Goal: Information Seeking & Learning: Learn about a topic

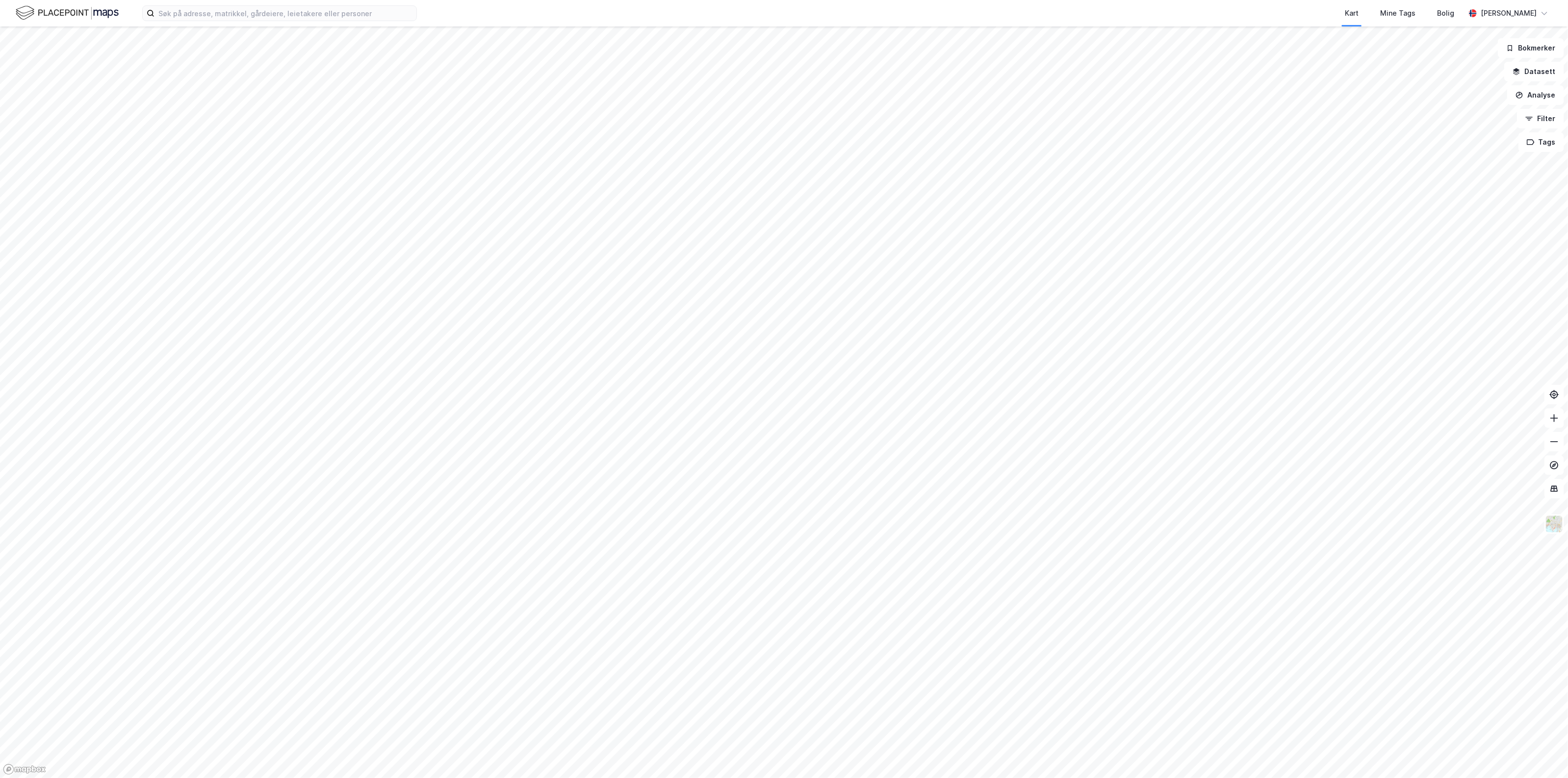
click at [253, 38] on div at bounding box center [784, 389] width 1568 height 778
click at [259, 11] on input at bounding box center [285, 13] width 262 height 15
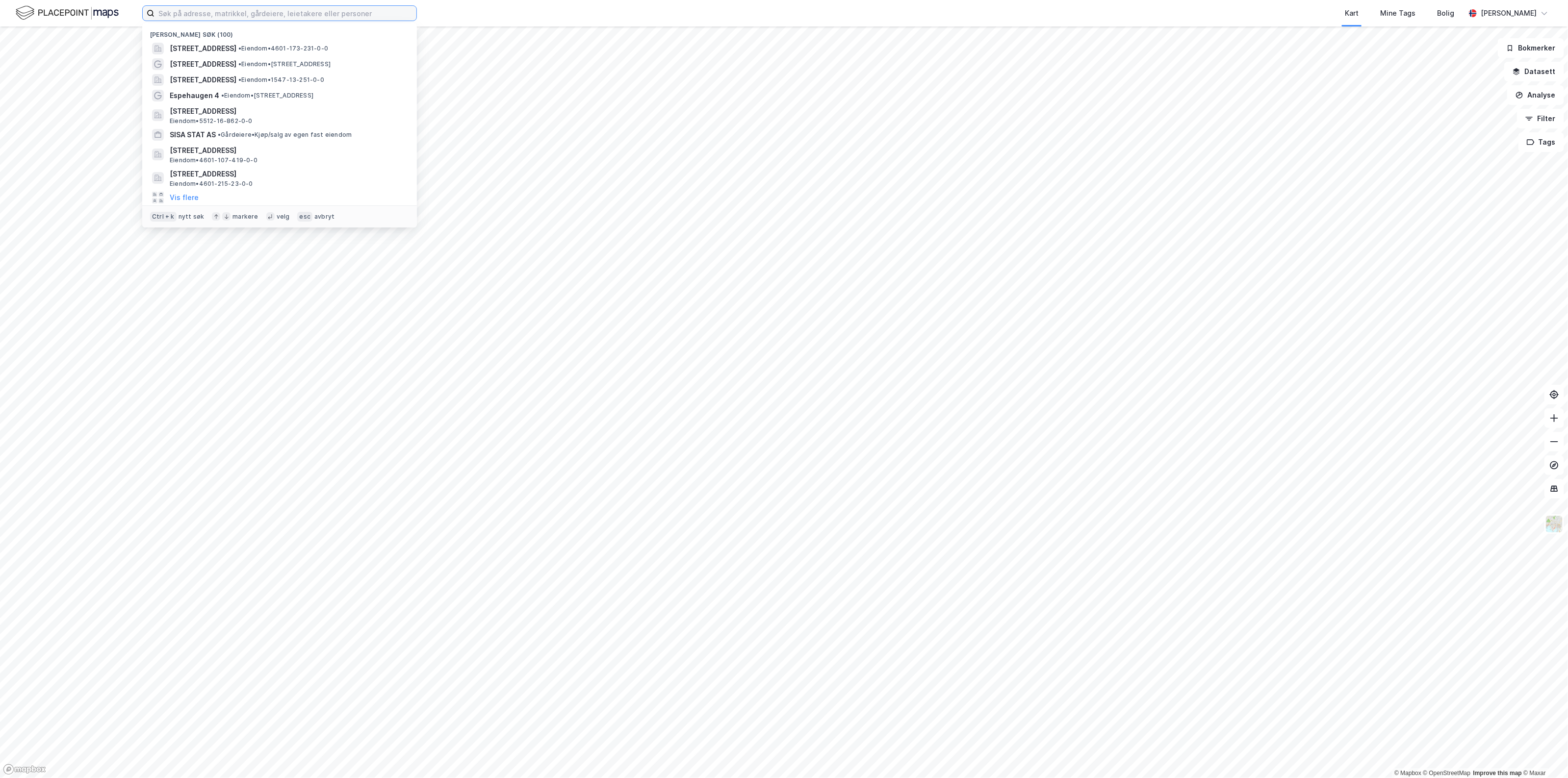
paste input "971 126 140"
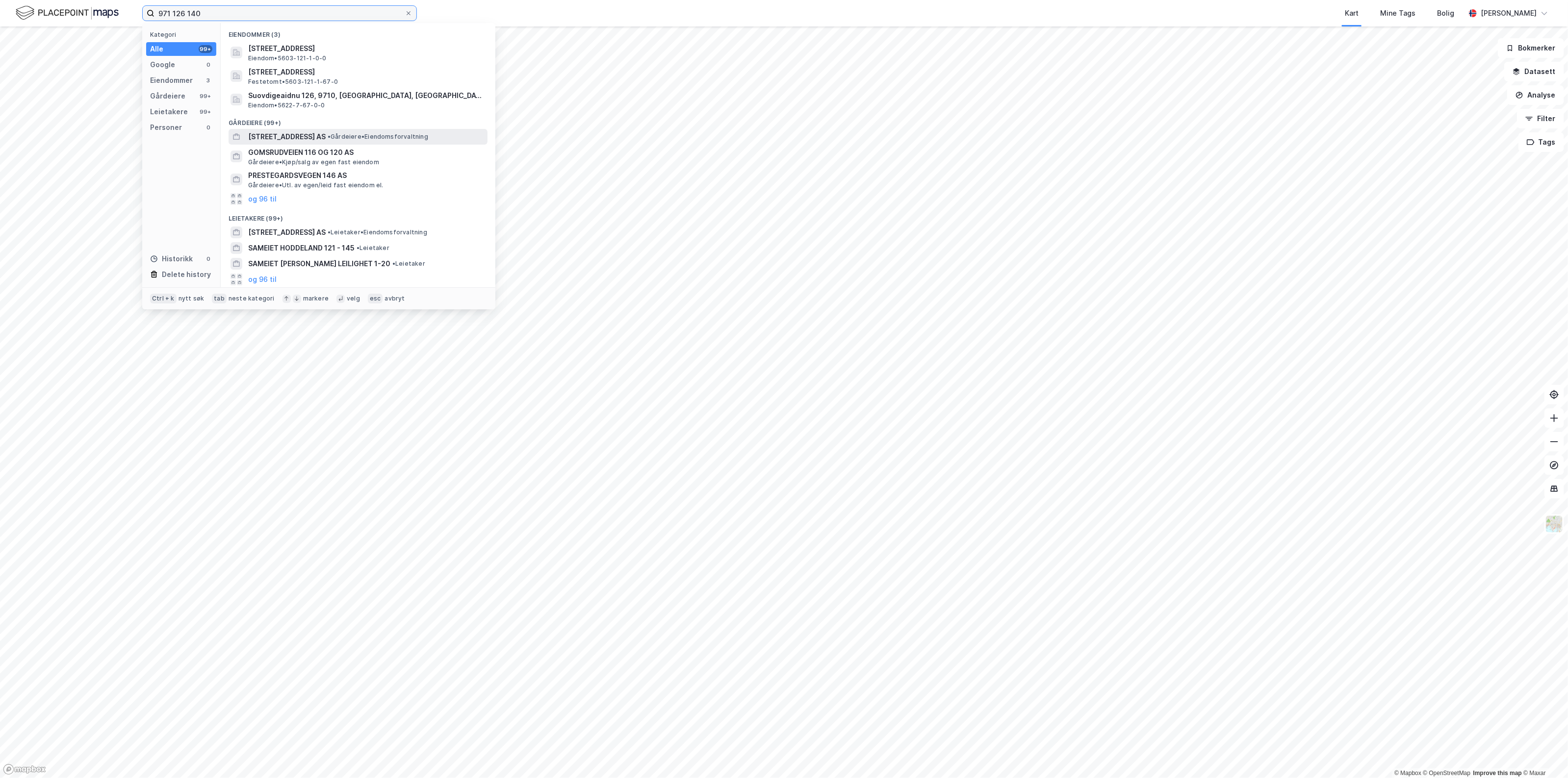
type input "971 126 140"
click at [322, 136] on div "[STREET_ADDRESS] AS • Gårdeiere • Eiendomsforvaltning" at bounding box center [367, 137] width 237 height 12
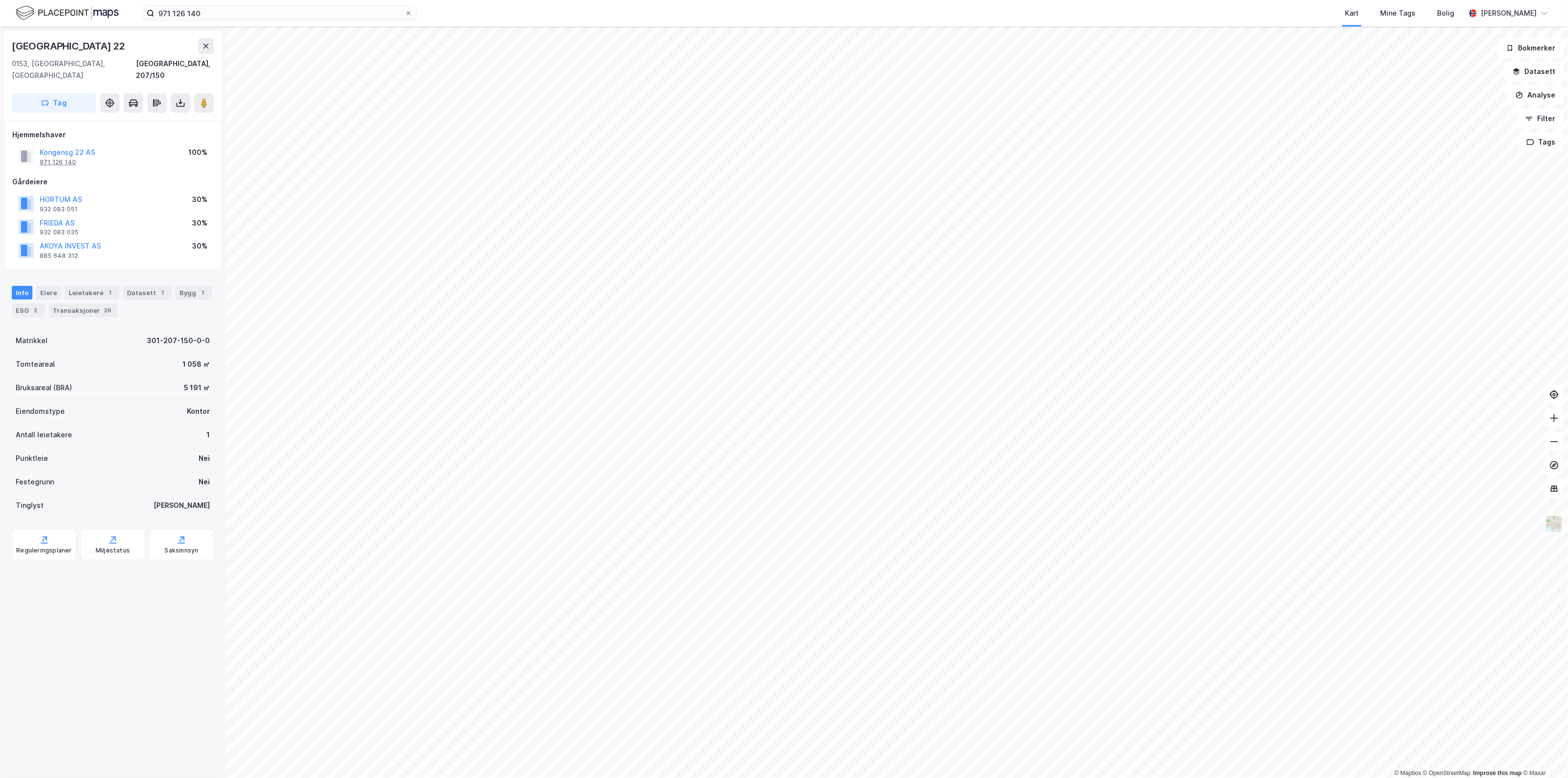
click at [64, 158] on div "971 126 140" at bounding box center [58, 162] width 37 height 8
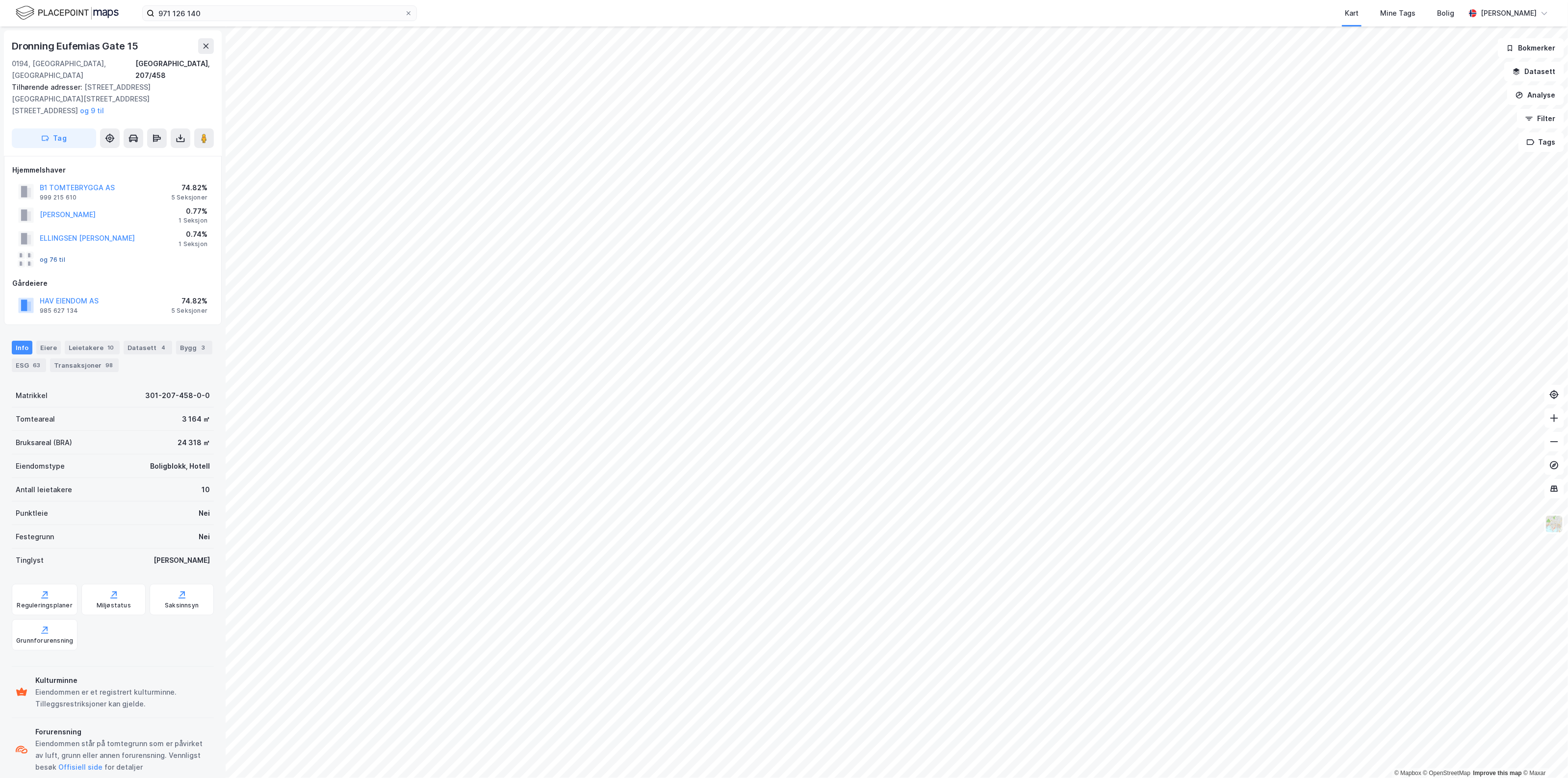
click at [0, 0] on button "og 76 til" at bounding box center [0, 0] width 0 height 0
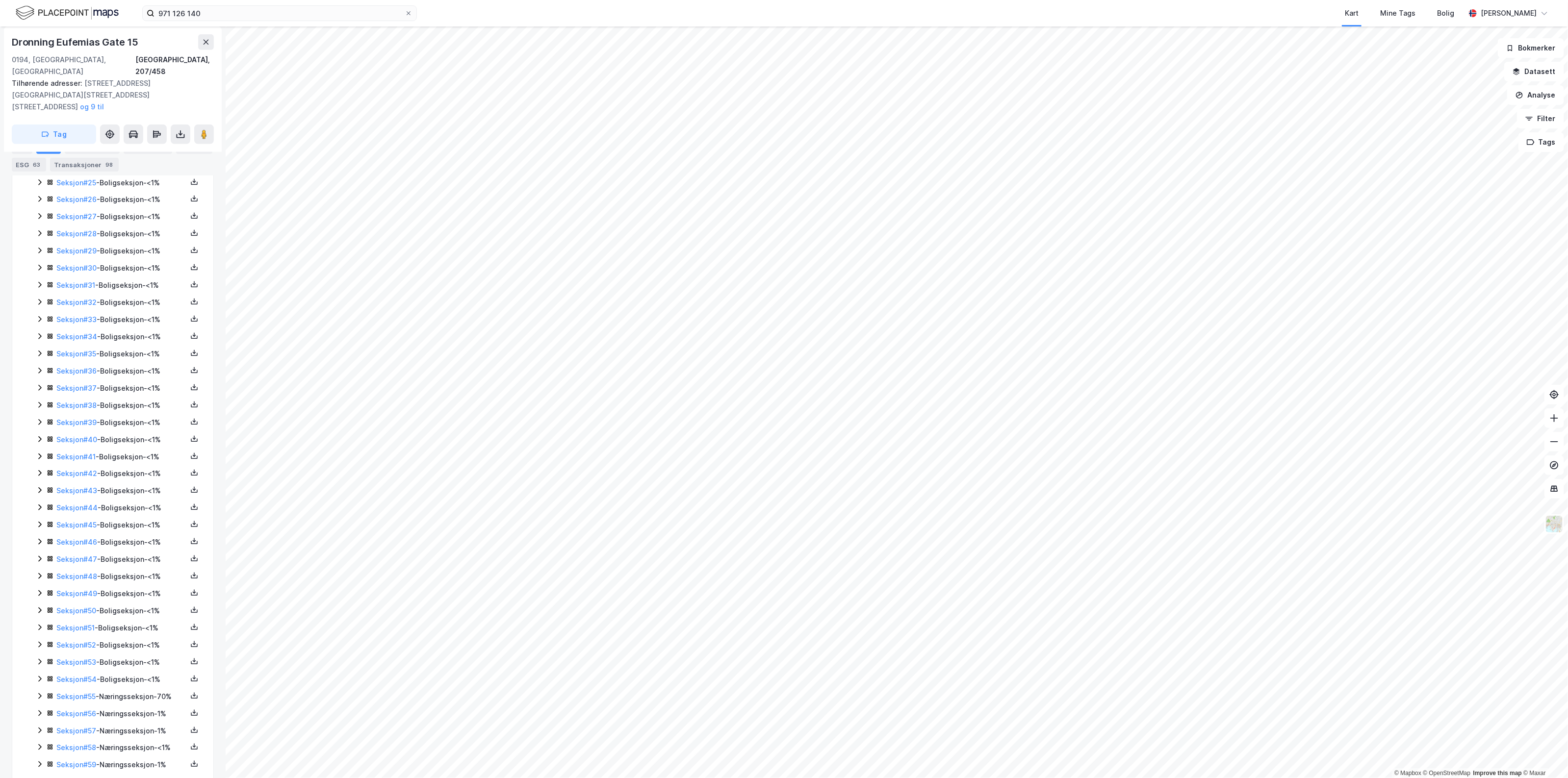
scroll to position [704, 0]
click at [38, 675] on icon at bounding box center [40, 679] width 8 height 8
click at [40, 697] on icon at bounding box center [40, 697] width 3 height 6
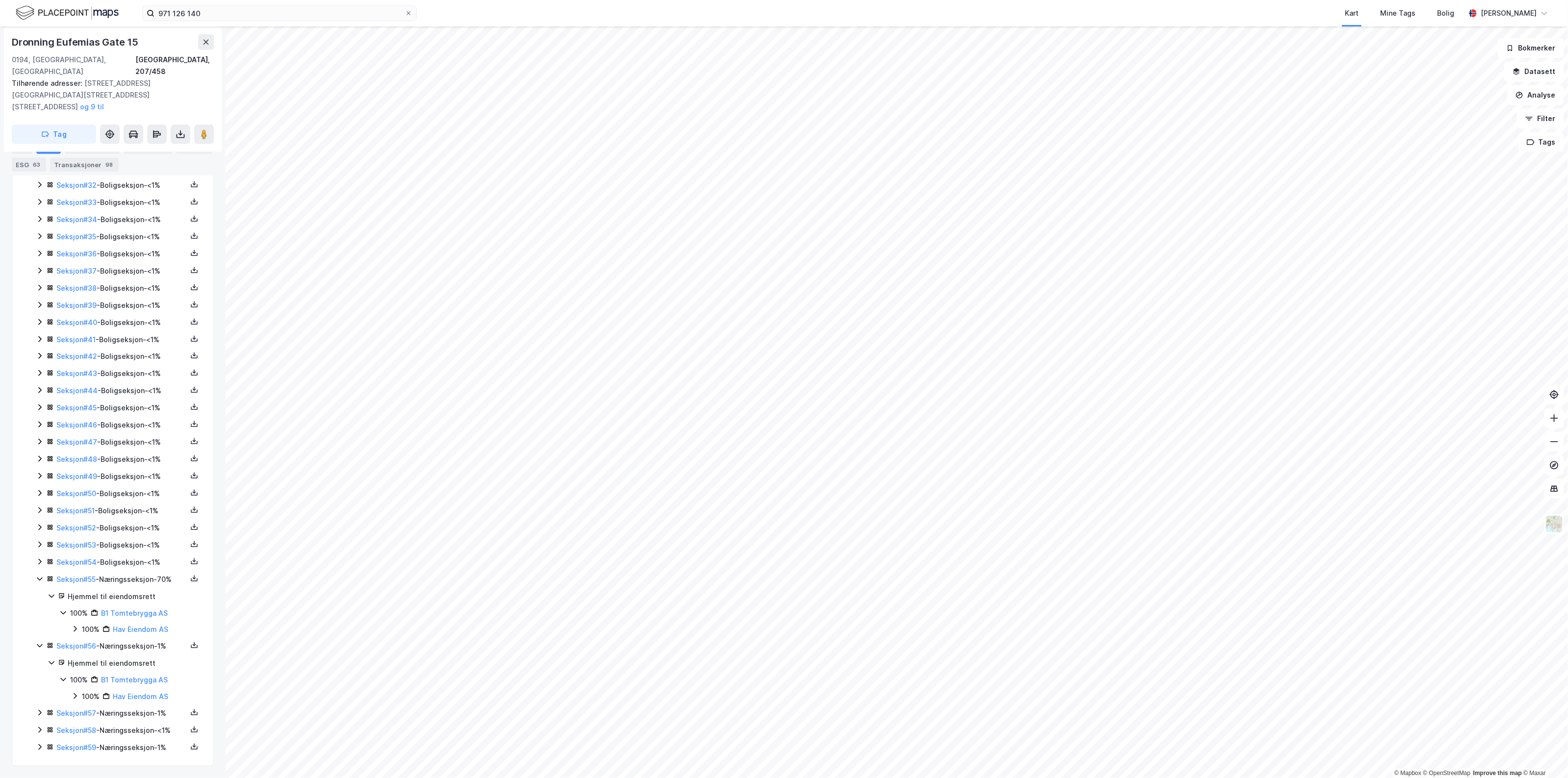
click at [570, 18] on div "971 126 140 Kart Mine Tags Bolig [PERSON_NAME] © Mapbox © OpenStreetMap Improve…" at bounding box center [784, 389] width 1568 height 778
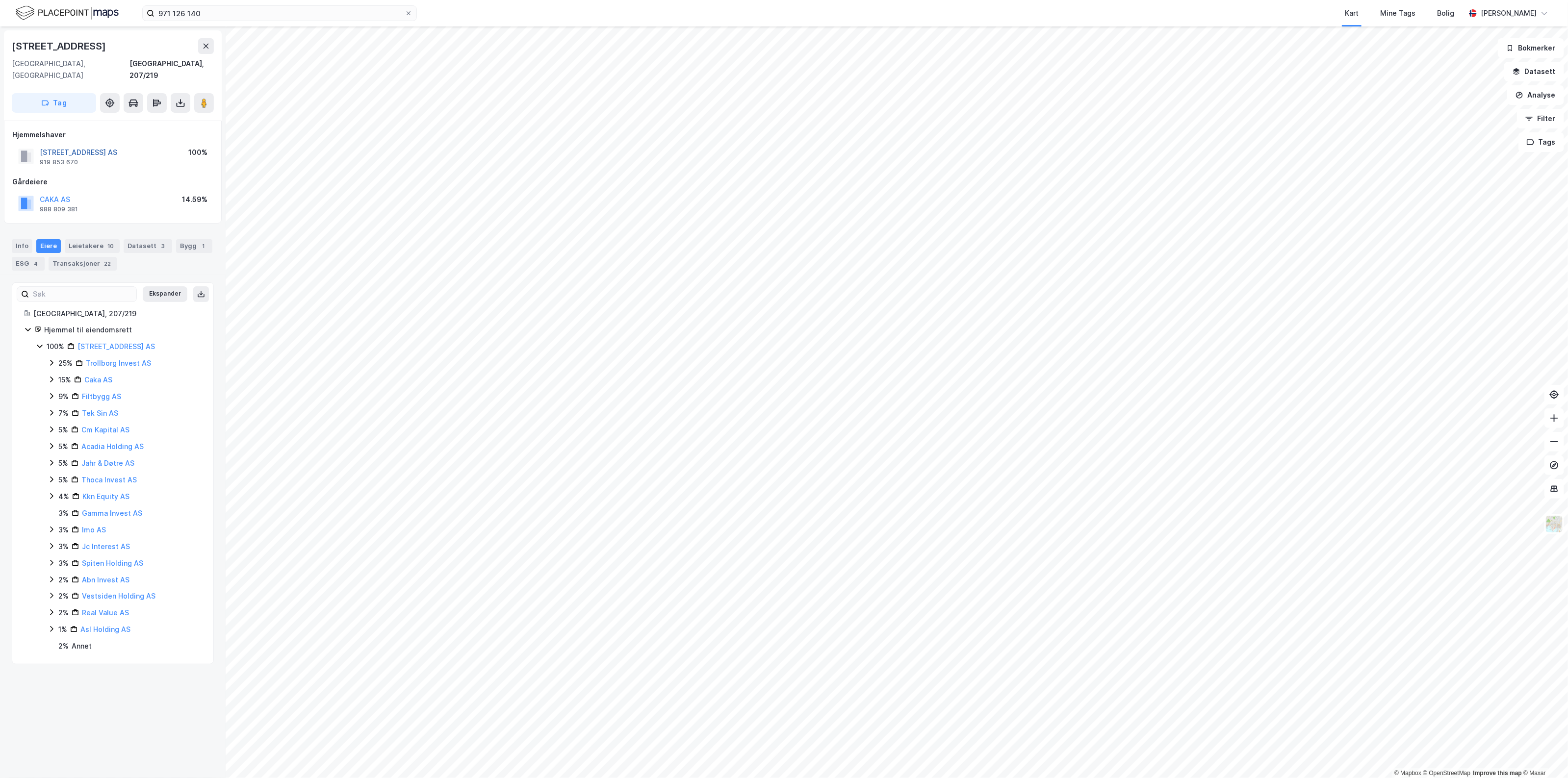
click at [0, 0] on button "[STREET_ADDRESS] AS" at bounding box center [0, 0] width 0 height 0
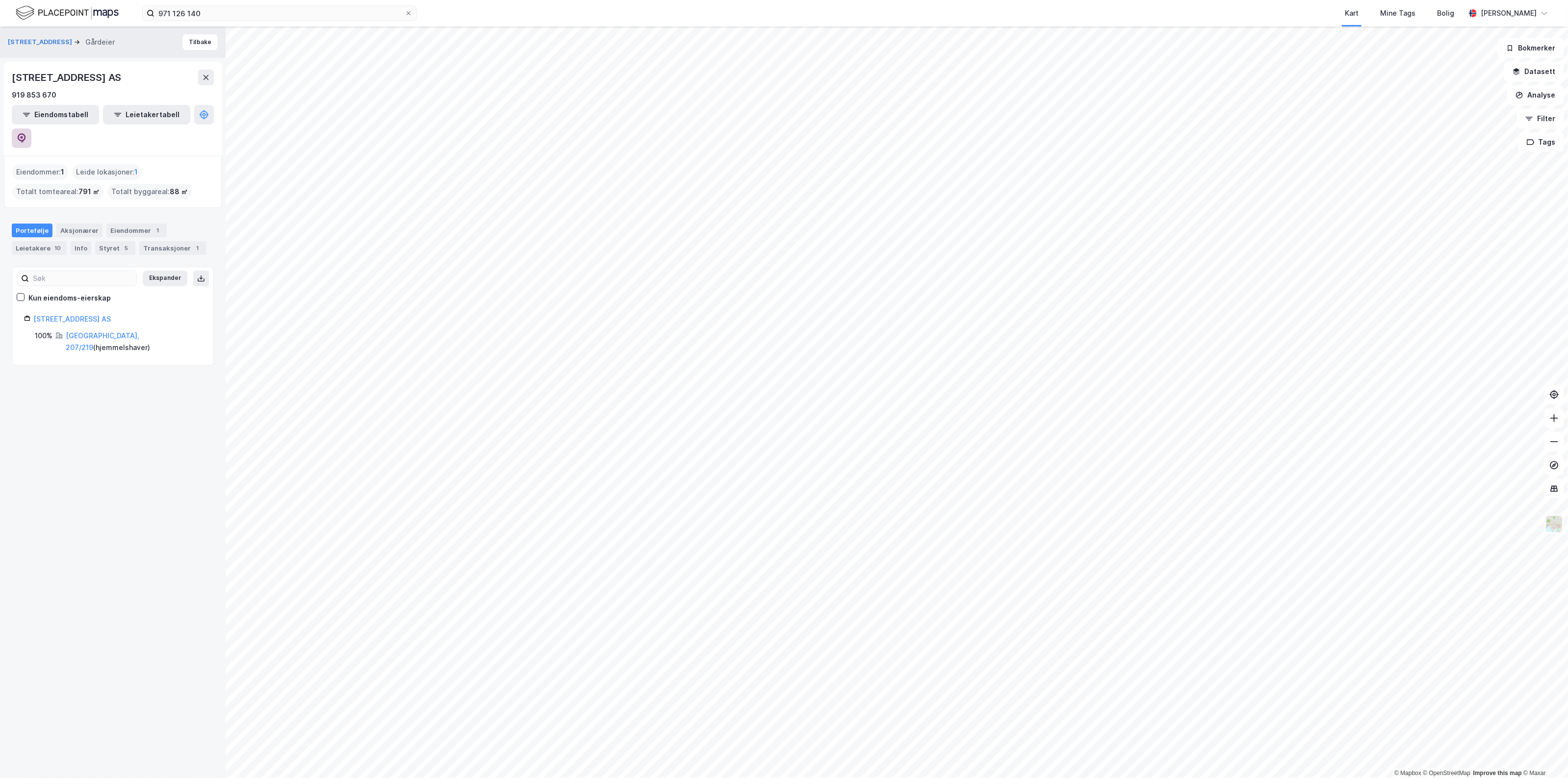
click at [32, 128] on button at bounding box center [21, 138] width 20 height 20
click at [200, 40] on button "Tilbake" at bounding box center [200, 42] width 35 height 15
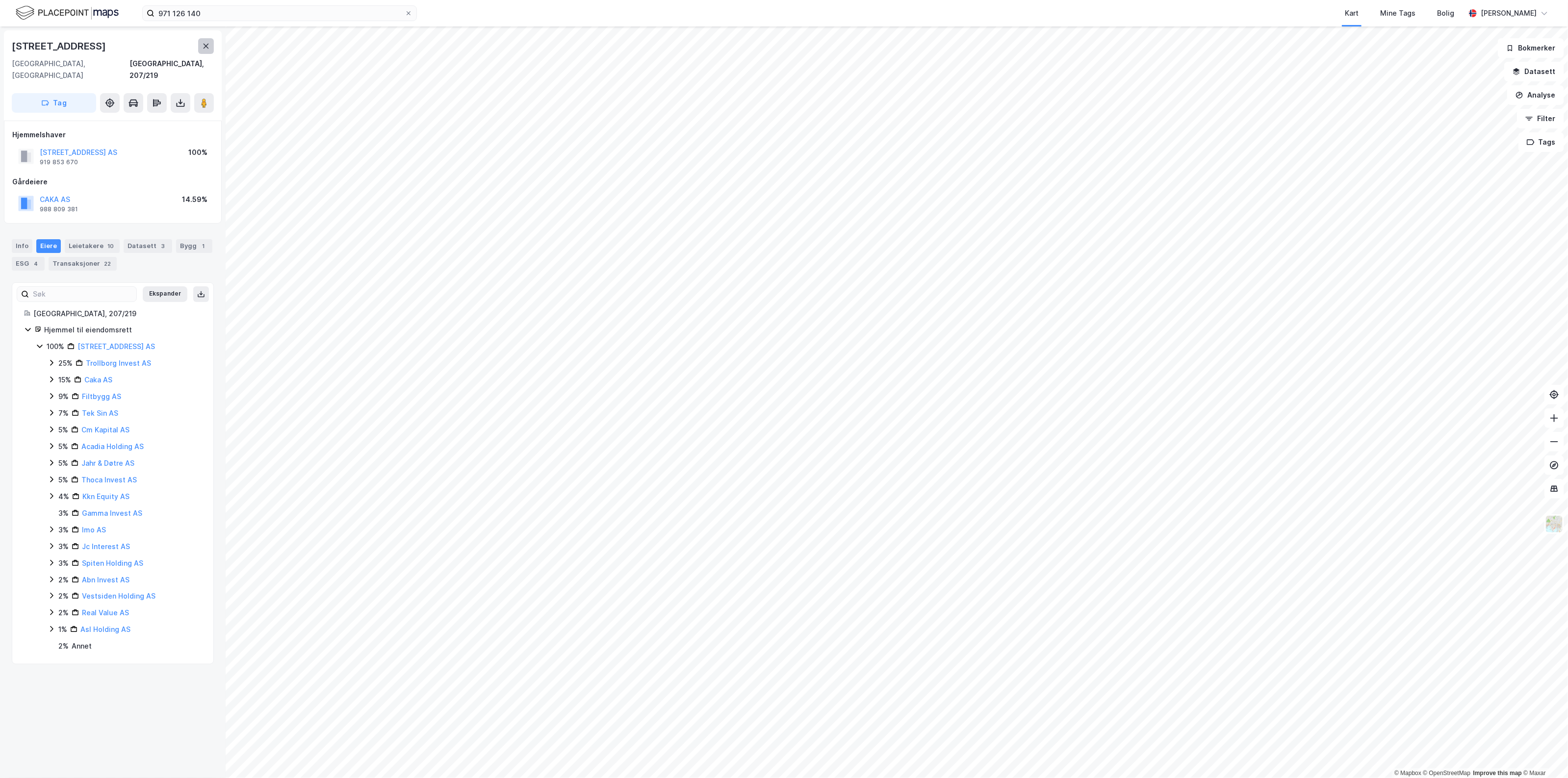
click at [204, 51] on button at bounding box center [205, 45] width 15 height 15
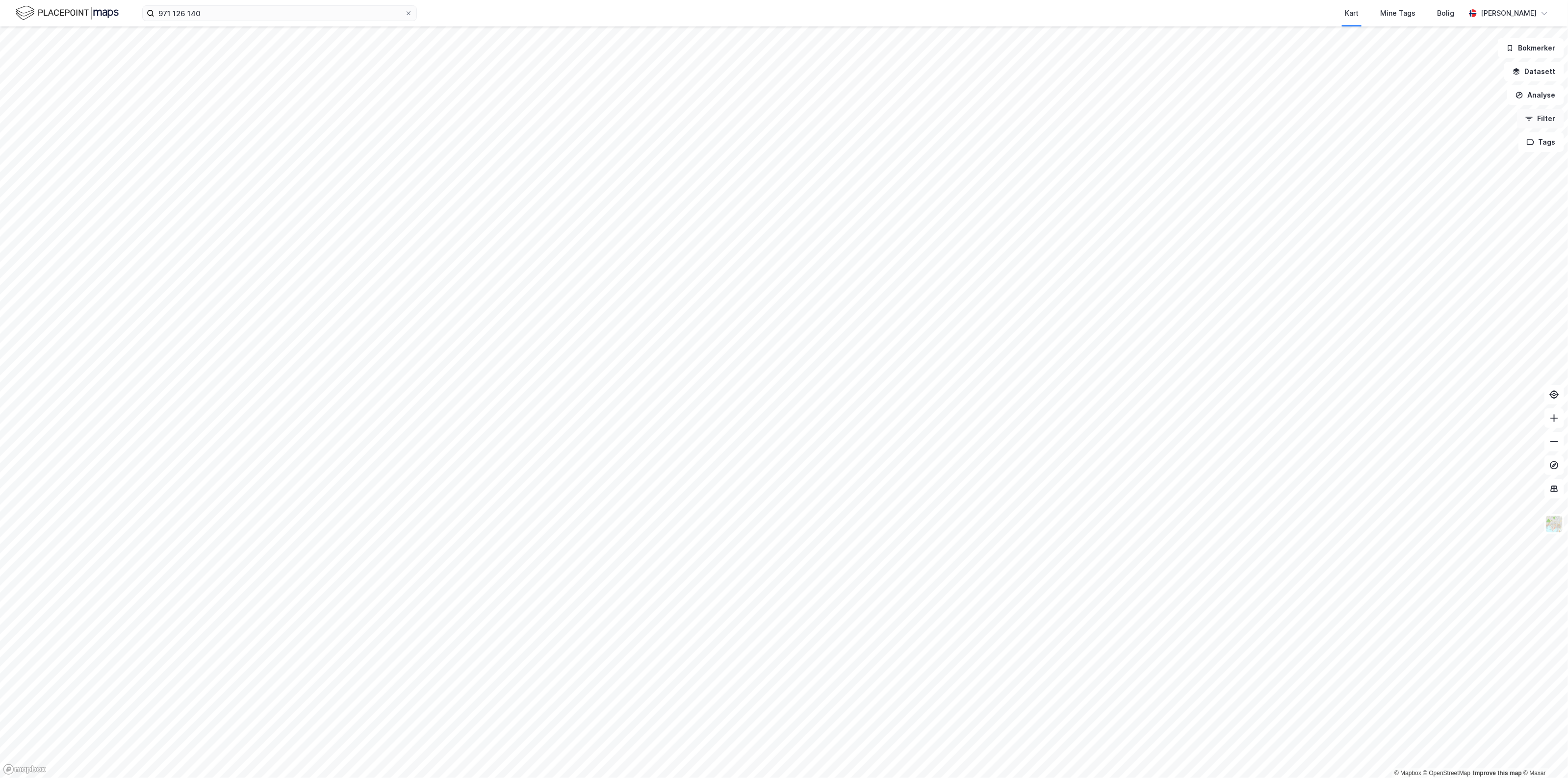
click at [1553, 118] on button "Filter" at bounding box center [1541, 119] width 47 height 20
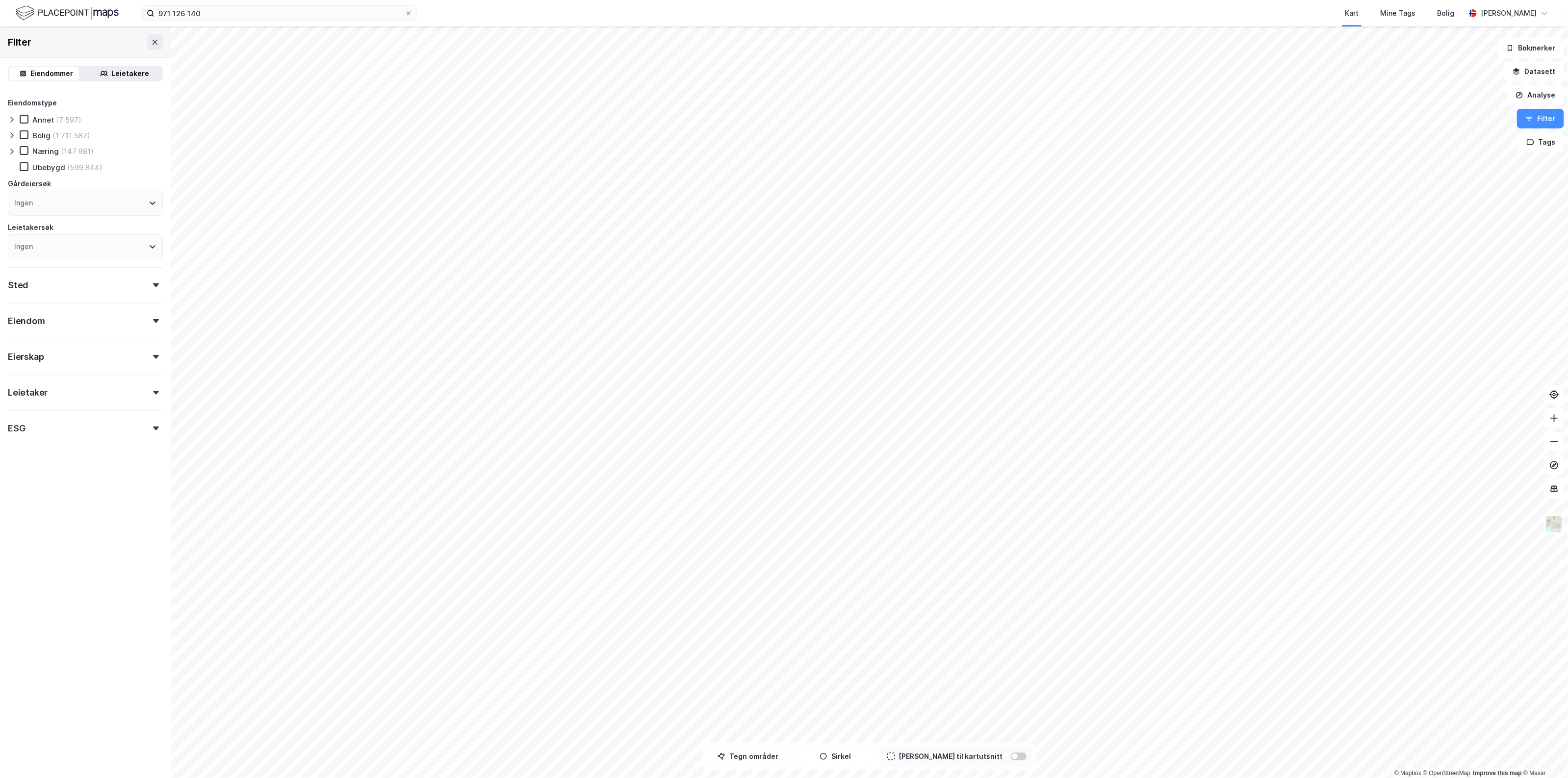
click at [12, 150] on icon at bounding box center [12, 151] width 8 height 8
click at [23, 165] on div "Handel (31 530)" at bounding box center [56, 167] width 81 height 10
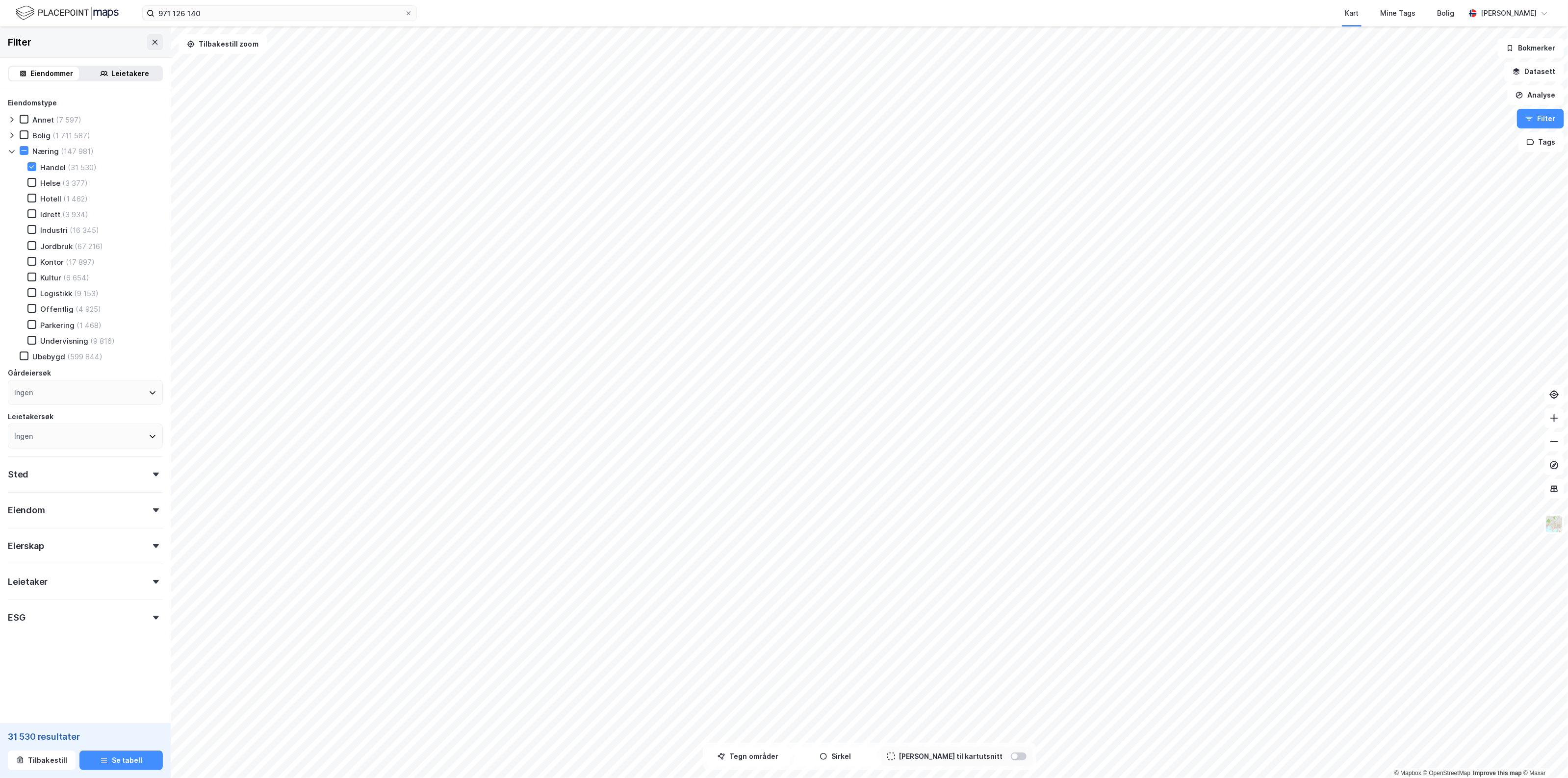
click at [47, 461] on div "Sted" at bounding box center [86, 470] width 155 height 28
click at [53, 467] on div "Sted" at bounding box center [86, 470] width 155 height 28
click at [48, 497] on div "Eiendom" at bounding box center [86, 506] width 155 height 28
click at [53, 579] on input "number" at bounding box center [45, 587] width 75 height 15
type input "1"
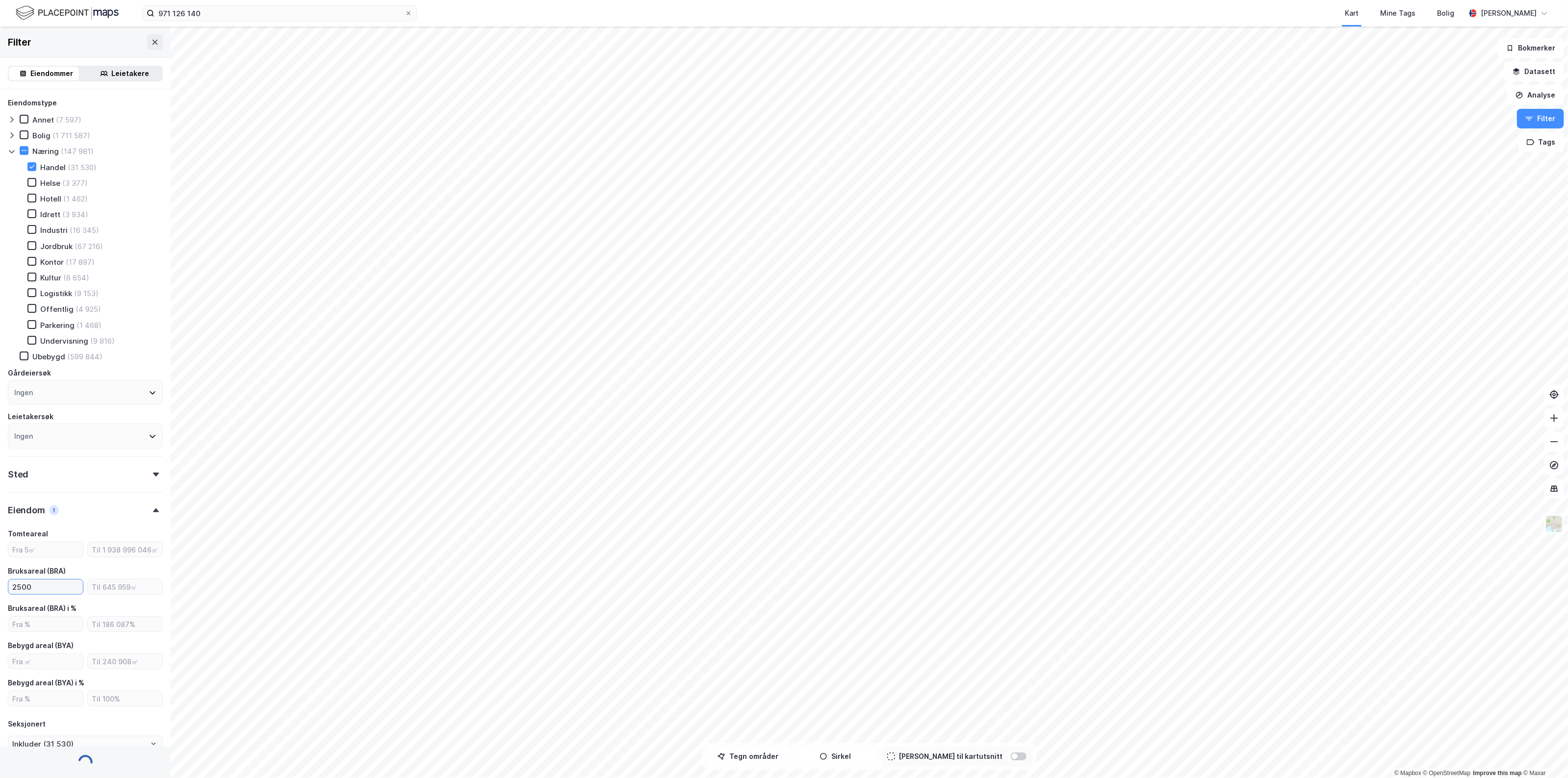
type input "25000"
type input "Inkluder (255)"
type input "25000"
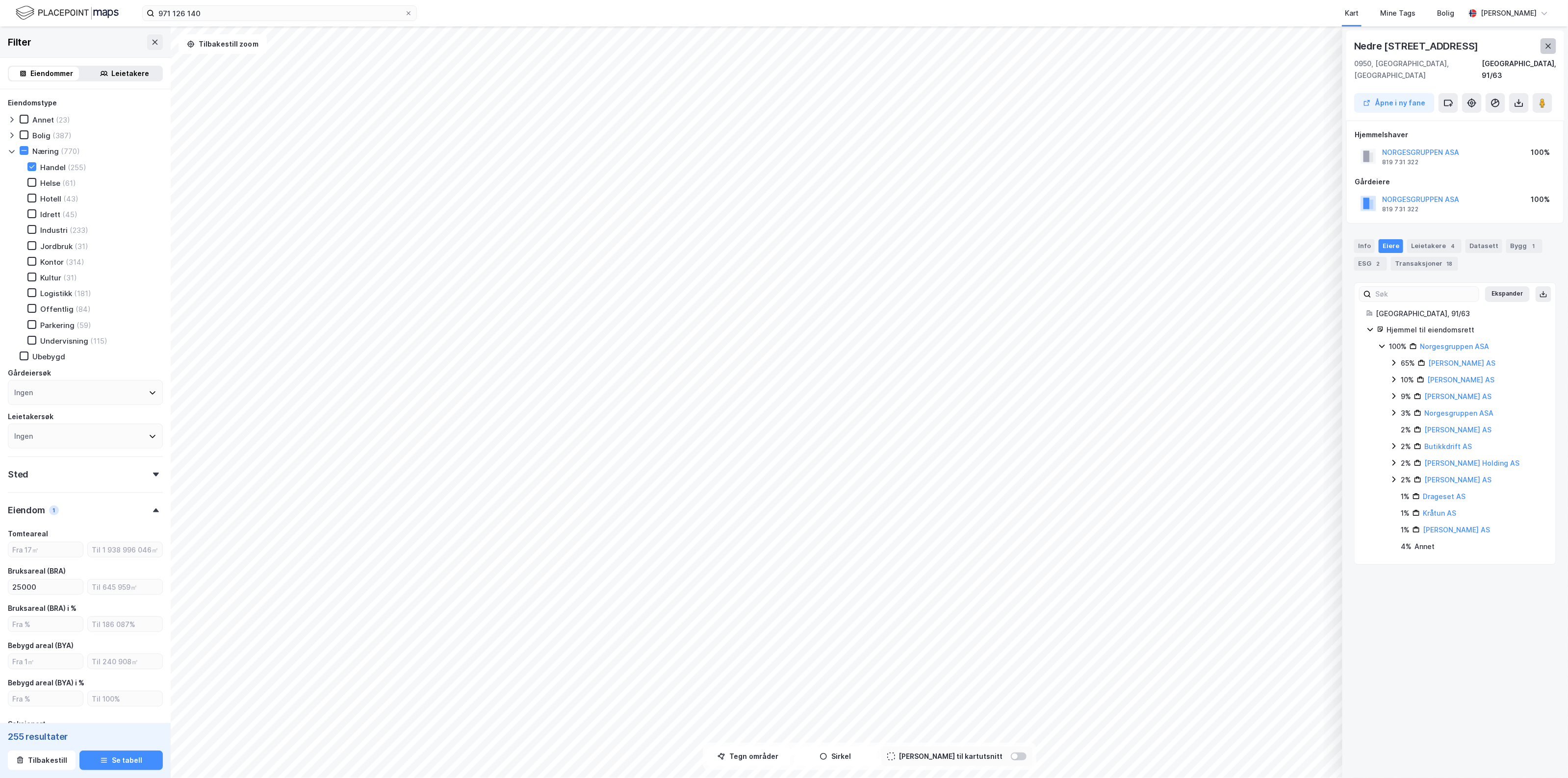
click at [1546, 42] on icon at bounding box center [1548, 46] width 8 height 8
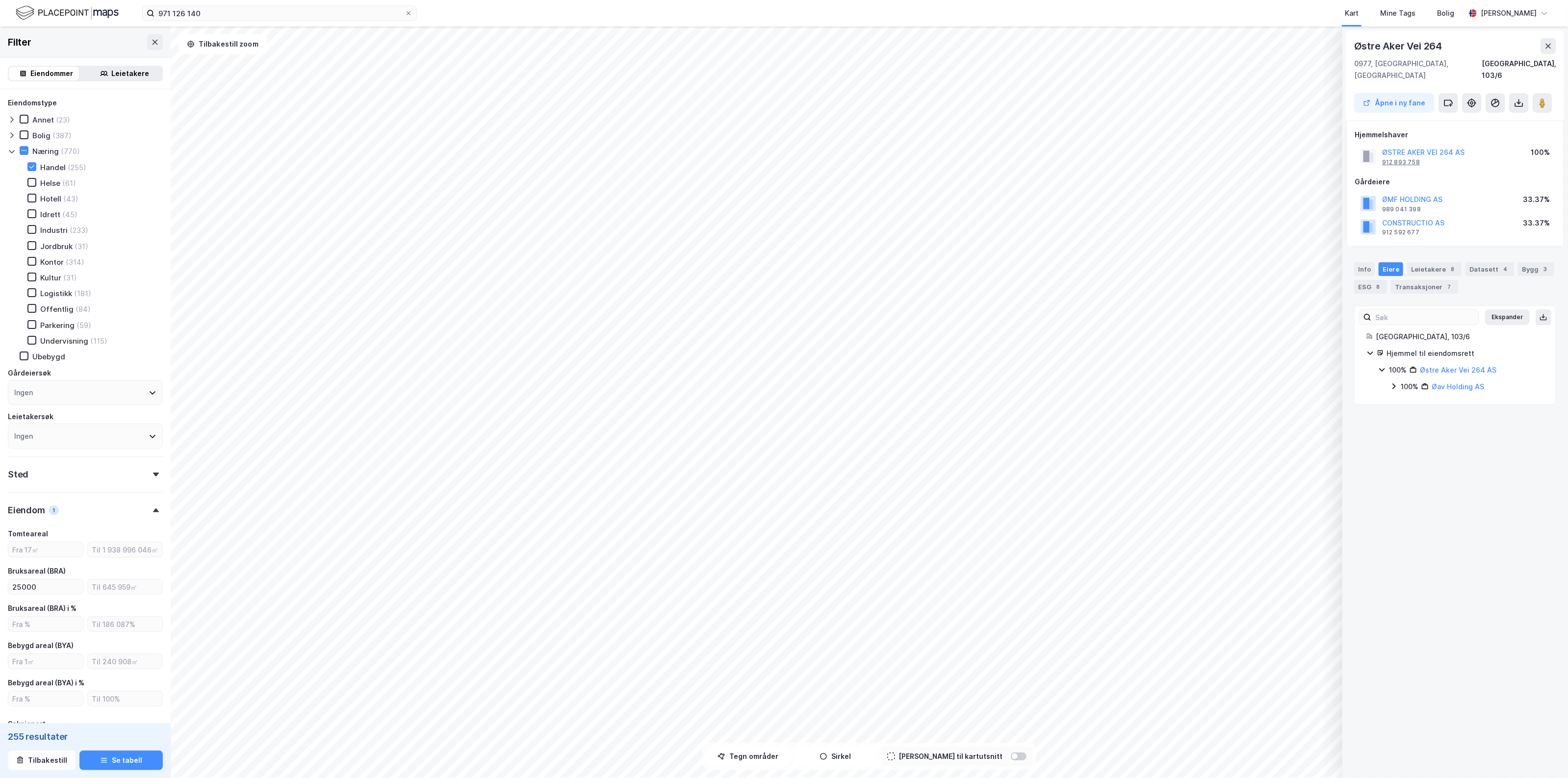
click at [1408, 158] on div "912 893 758" at bounding box center [1401, 162] width 38 height 8
click at [1422, 280] on div "Transaksjoner 7" at bounding box center [1425, 286] width 67 height 14
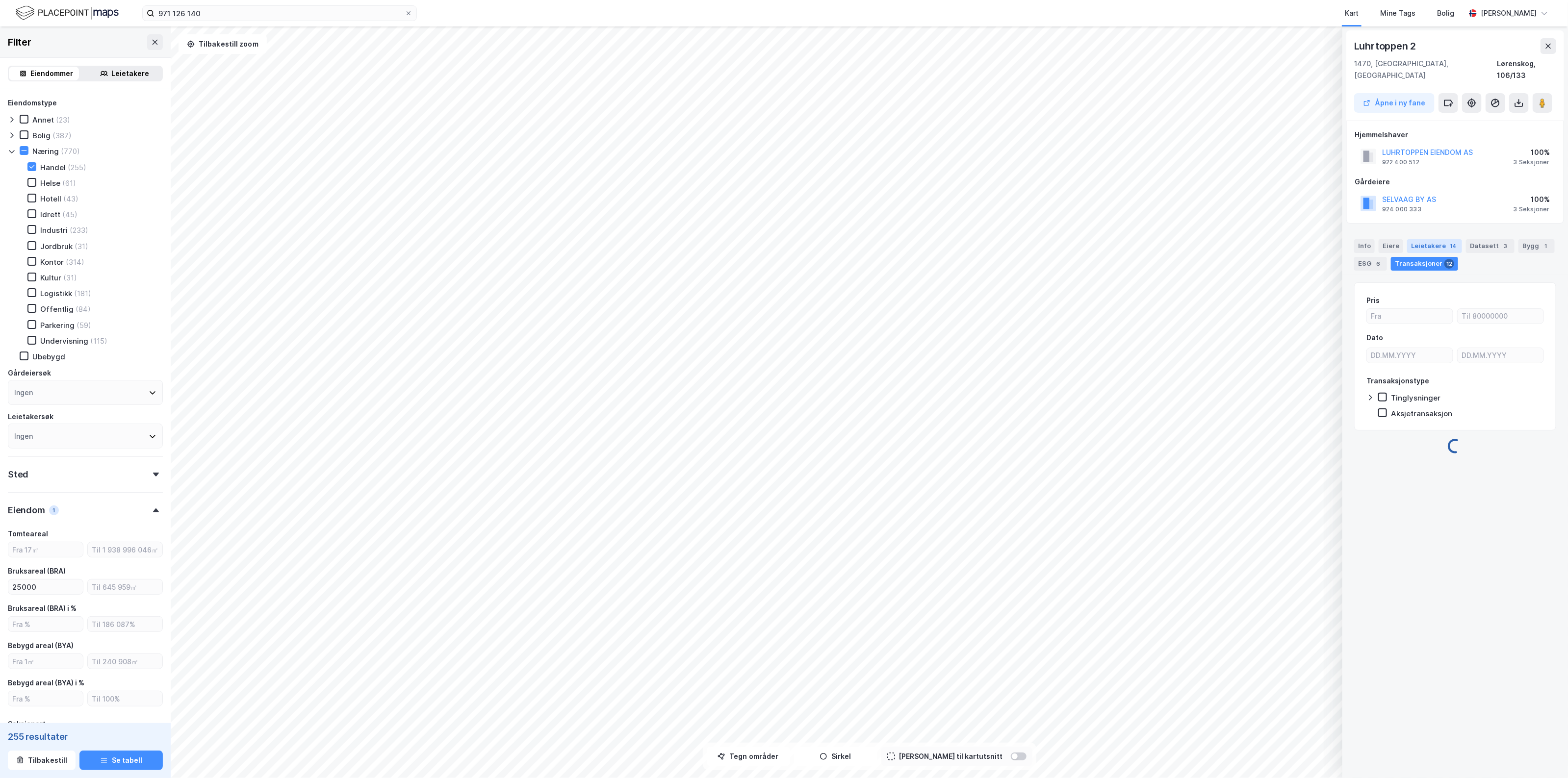
click at [1448, 241] on div "14" at bounding box center [1453, 245] width 10 height 10
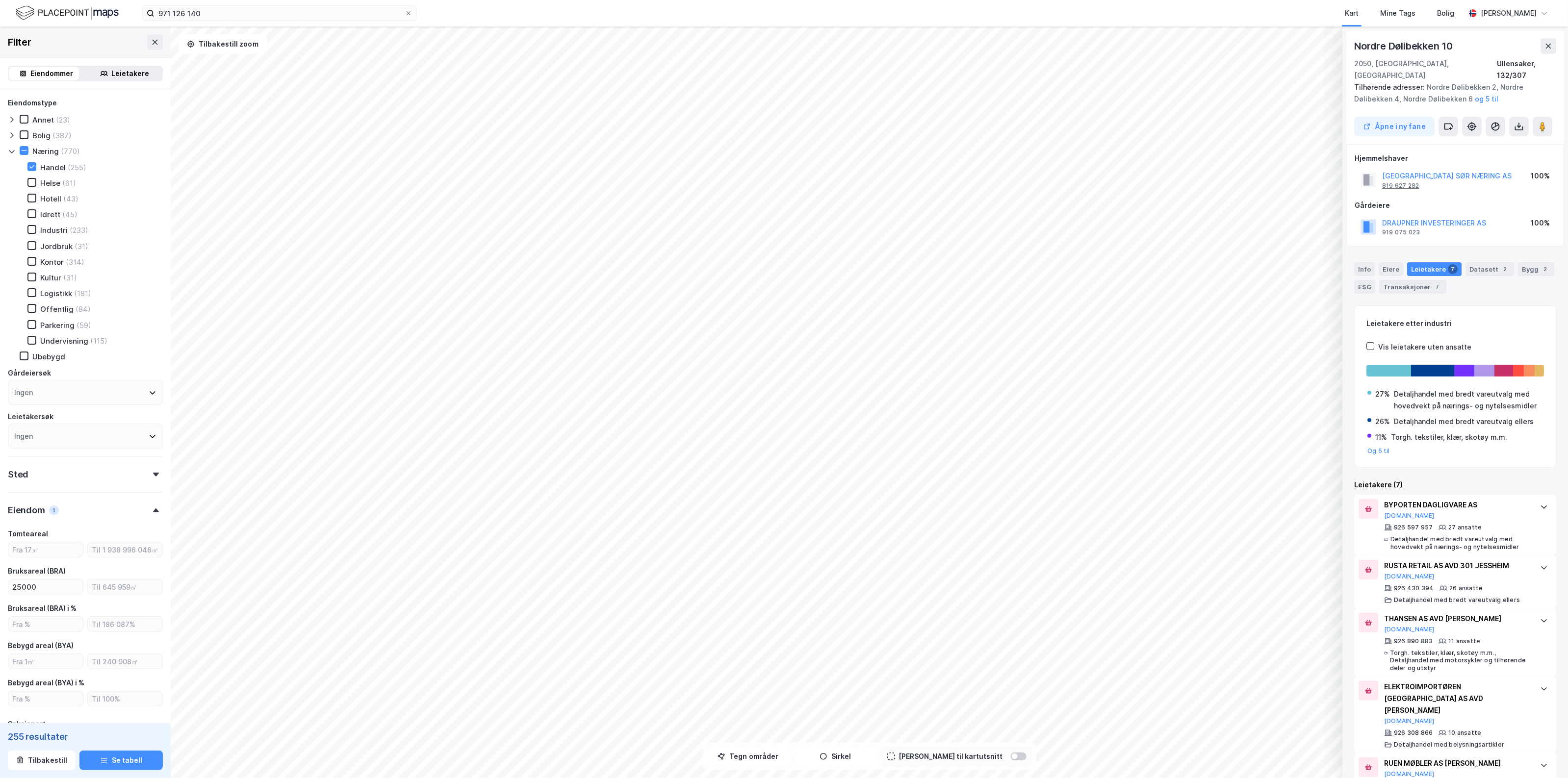
click at [1404, 182] on div "819 627 282" at bounding box center [1400, 185] width 37 height 8
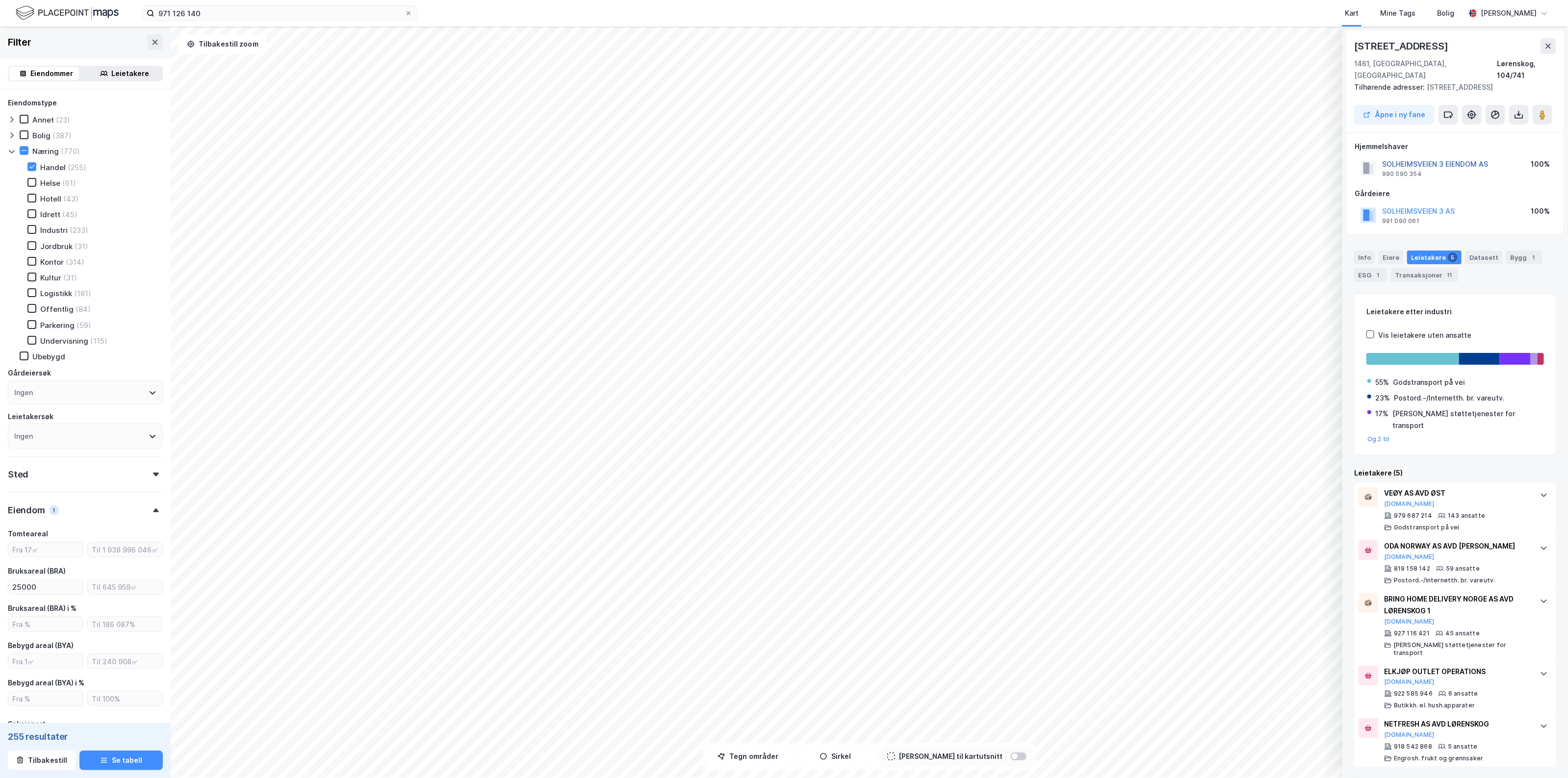
click at [0, 0] on button "SOLHEIMSVEIEN 3 EIENDOM AS" at bounding box center [0, 0] width 0 height 0
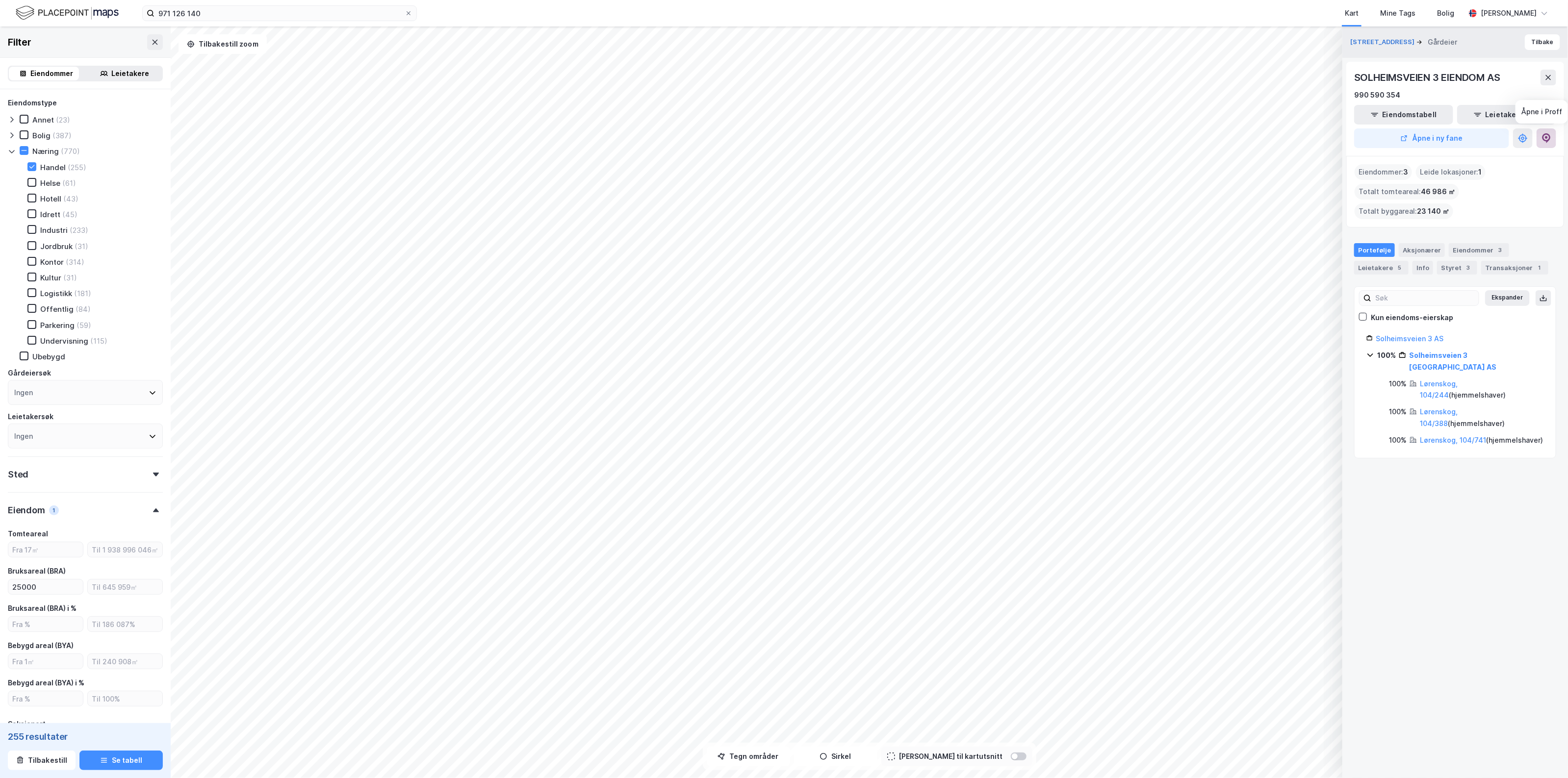
click at [1551, 136] on icon at bounding box center [1546, 138] width 10 height 10
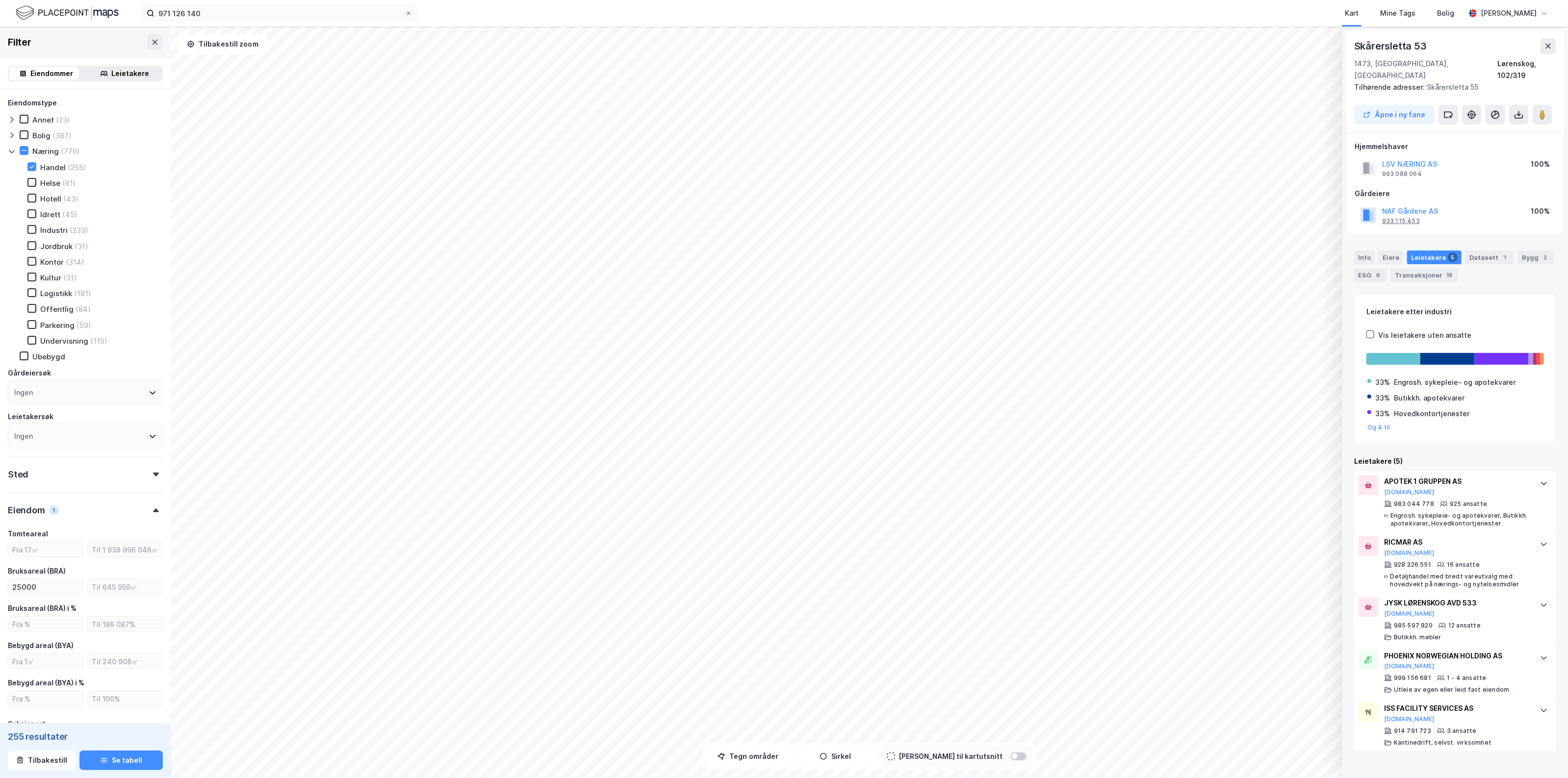
click at [1412, 218] on div "933 115 453" at bounding box center [1401, 221] width 38 height 8
